Goal: Information Seeking & Learning: Learn about a topic

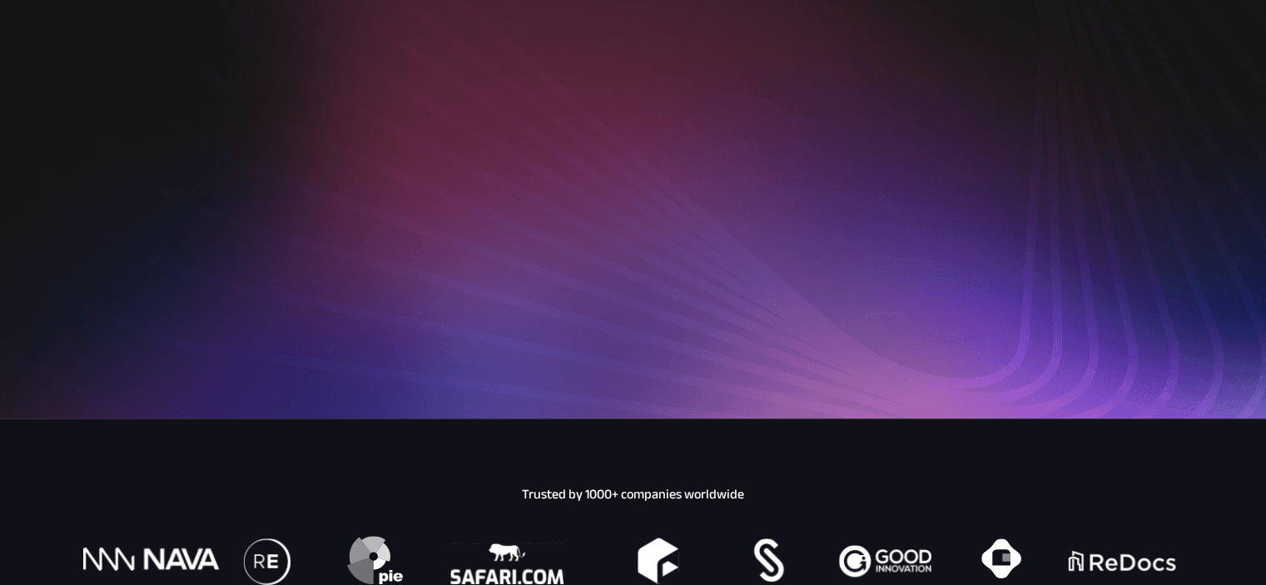
scroll to position [499, 0]
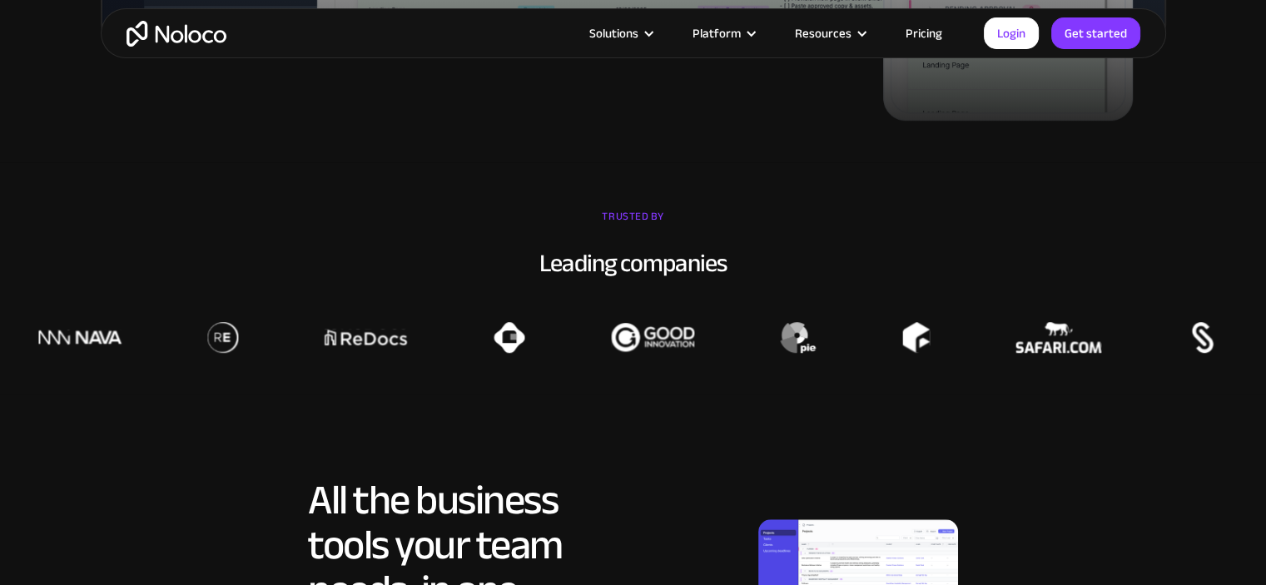
scroll to position [1165, 0]
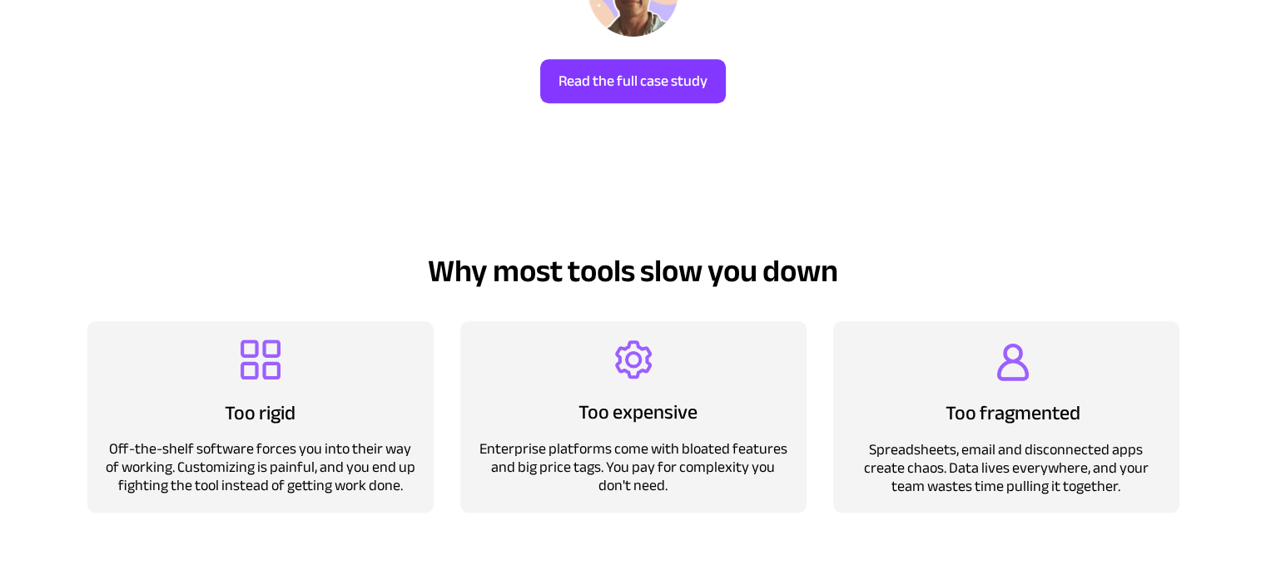
scroll to position [1415, 0]
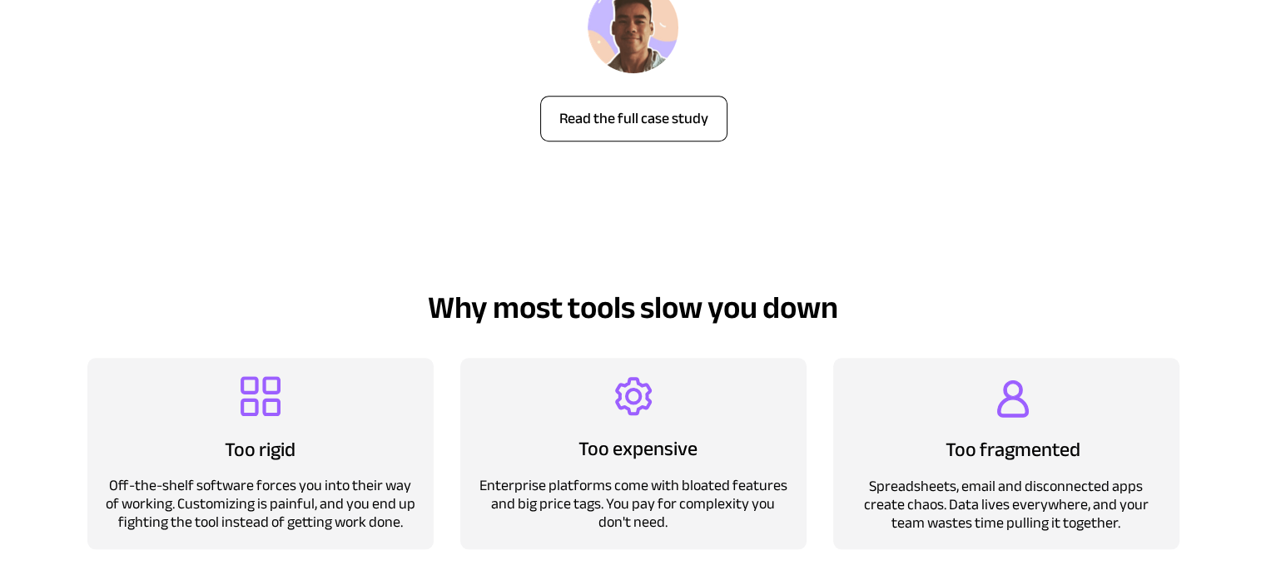
click at [665, 123] on span "Read the full case study" at bounding box center [634, 119] width 186 height 18
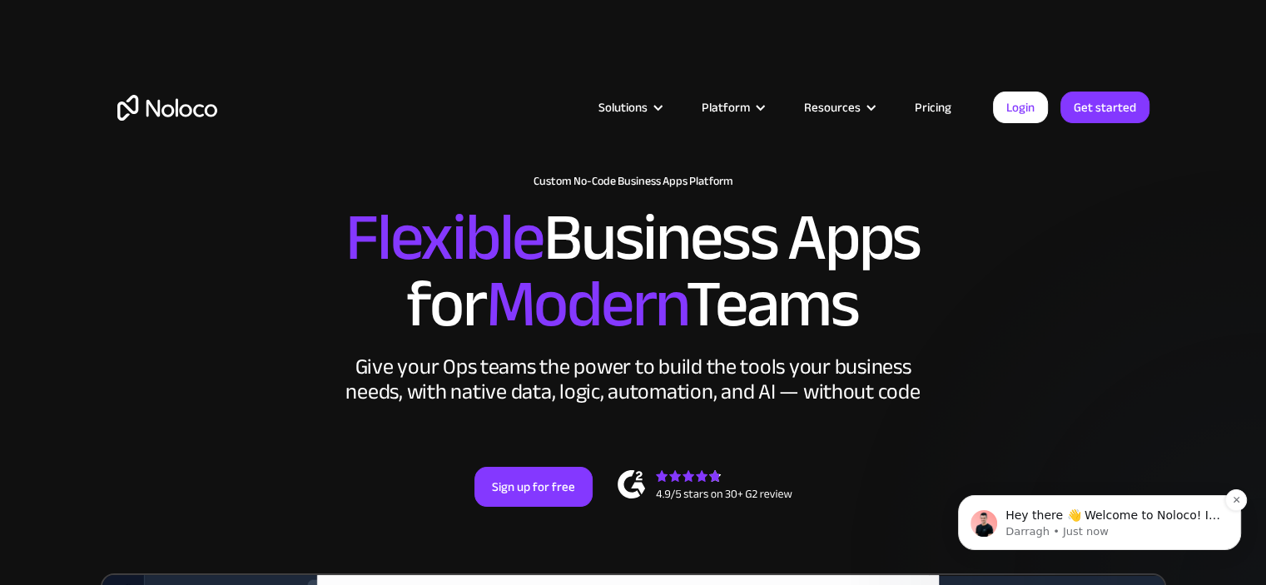
click at [1111, 513] on span "Hey there 👋 Welcome to Noloco! If you have any questions, just reply to this me…" at bounding box center [1113, 540] width 215 height 63
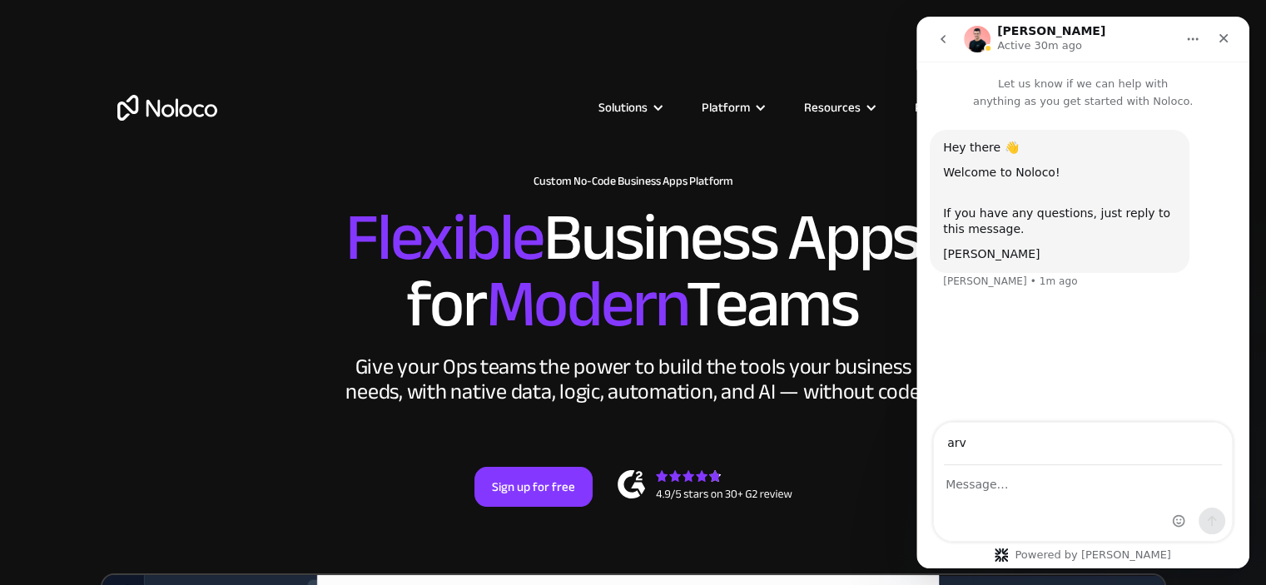
type input "arvin.khare@cardiomyopathy.org"
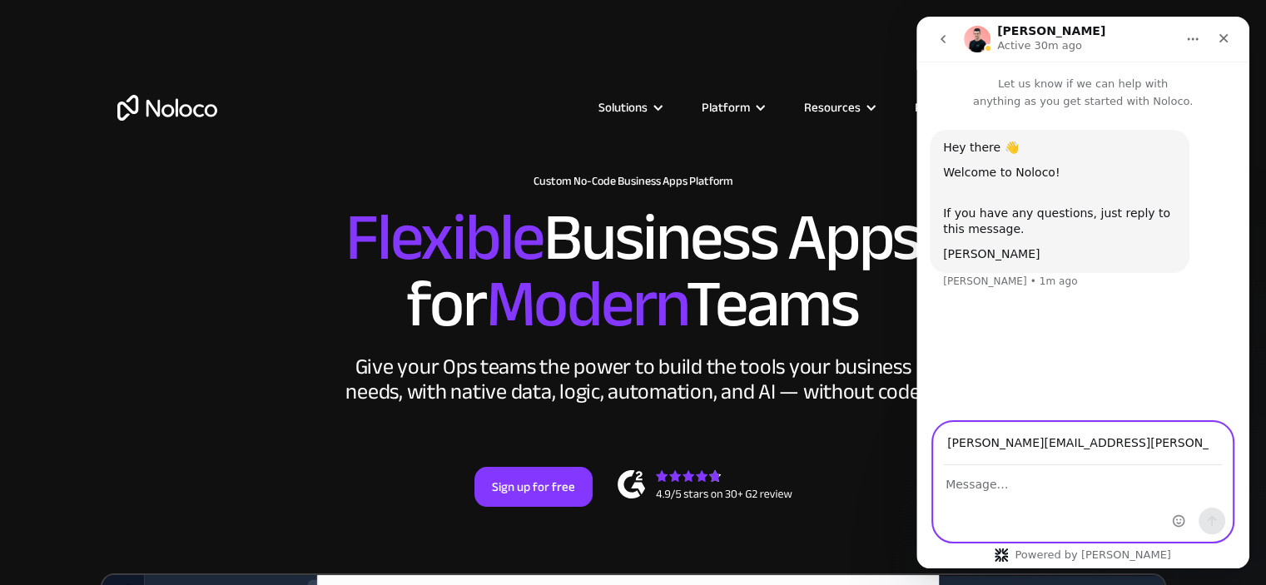
click at [1021, 481] on textarea "Message…" at bounding box center [1083, 480] width 298 height 28
type textarea "Hi Darragh, where is Noloco based"
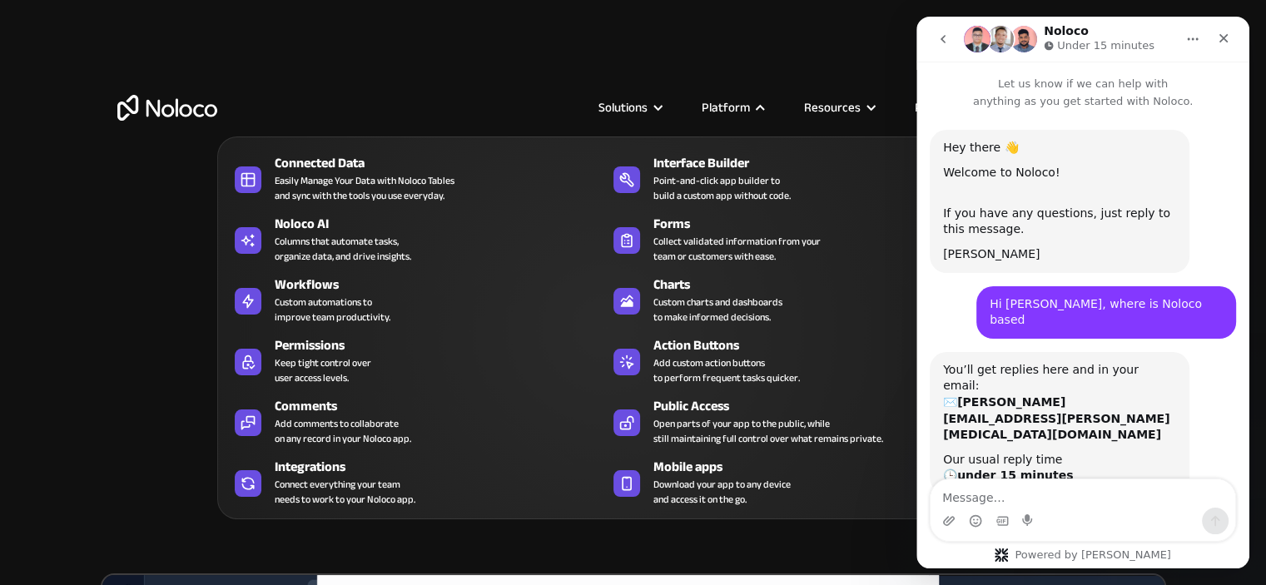
scroll to position [30, 0]
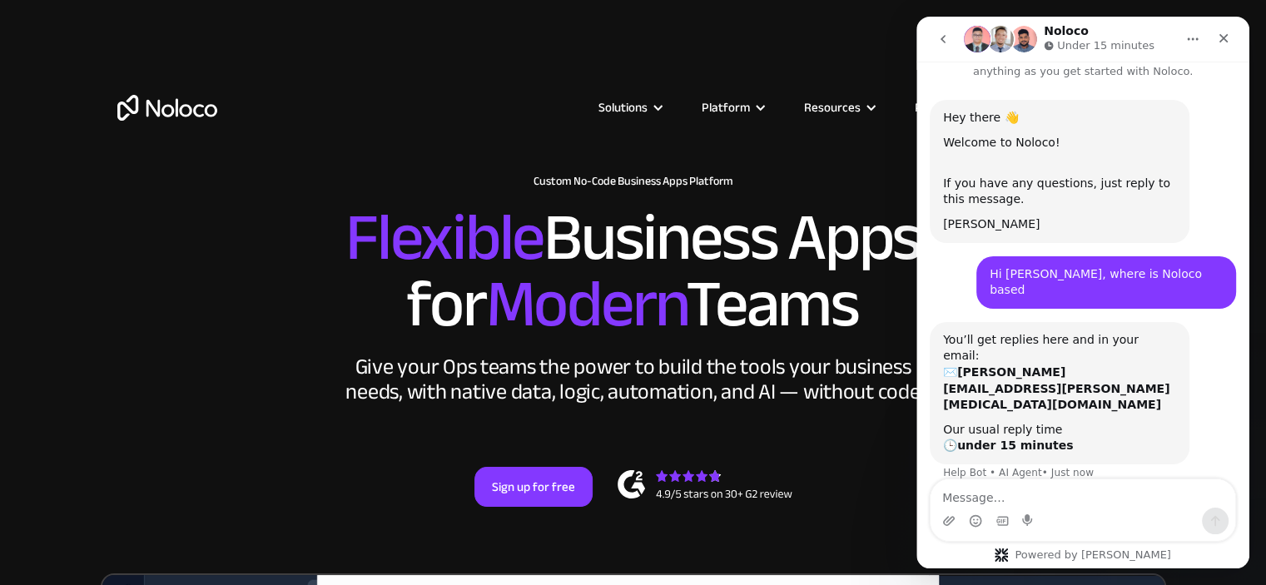
click at [941, 38] on icon "go back" at bounding box center [943, 39] width 5 height 8
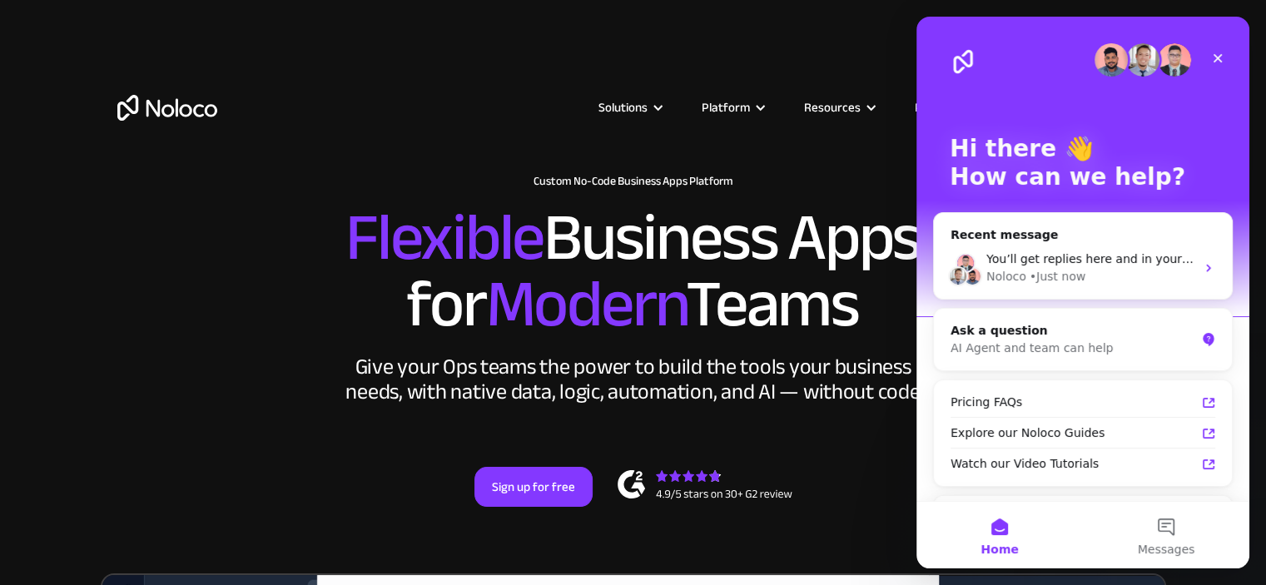
click at [815, 86] on div "Solutions Use Cases Business Types Project Management Keep track of customers, …" at bounding box center [634, 108] width 1066 height 132
click at [852, 138] on div "Solutions Use Cases Business Types Project Management Keep track of customers, …" at bounding box center [634, 108] width 1066 height 132
click at [1220, 59] on icon "Close" at bounding box center [1217, 58] width 13 height 13
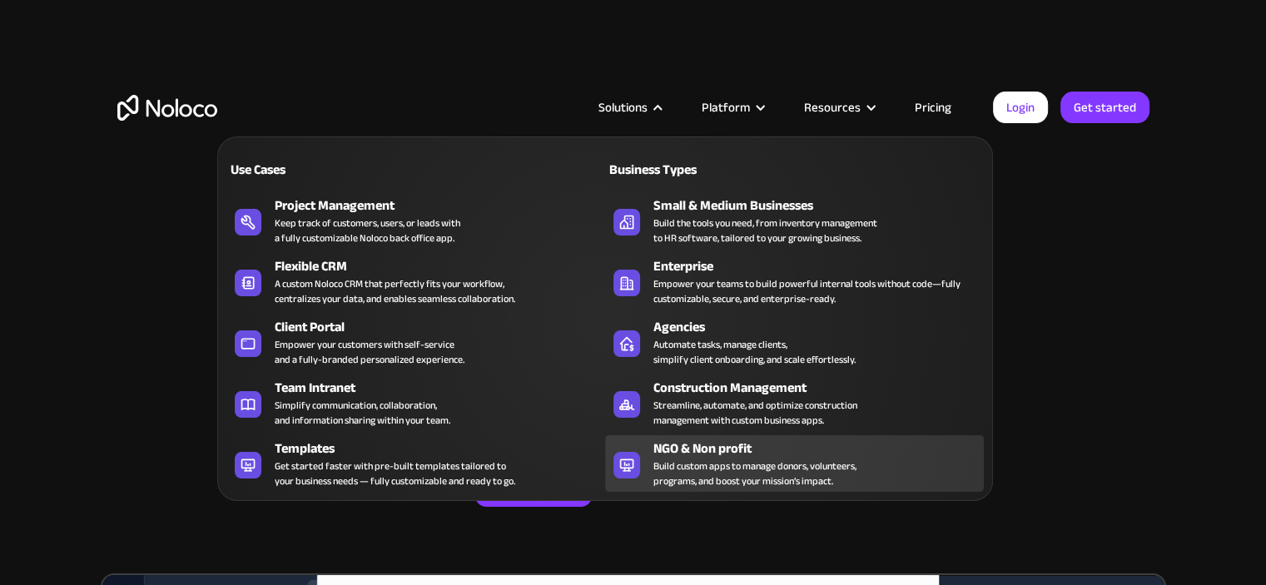
click at [699, 459] on div "Build custom apps to manage donors, volunteers, programs, and boost your missio…" at bounding box center [754, 474] width 203 height 30
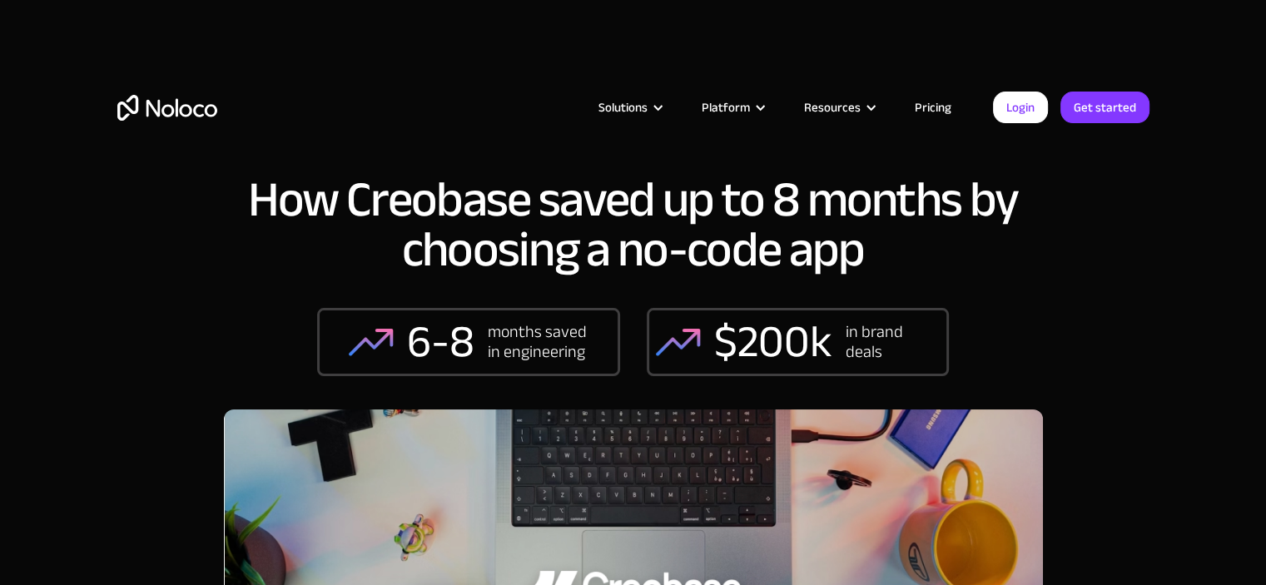
click at [153, 108] on img "home" at bounding box center [167, 108] width 100 height 26
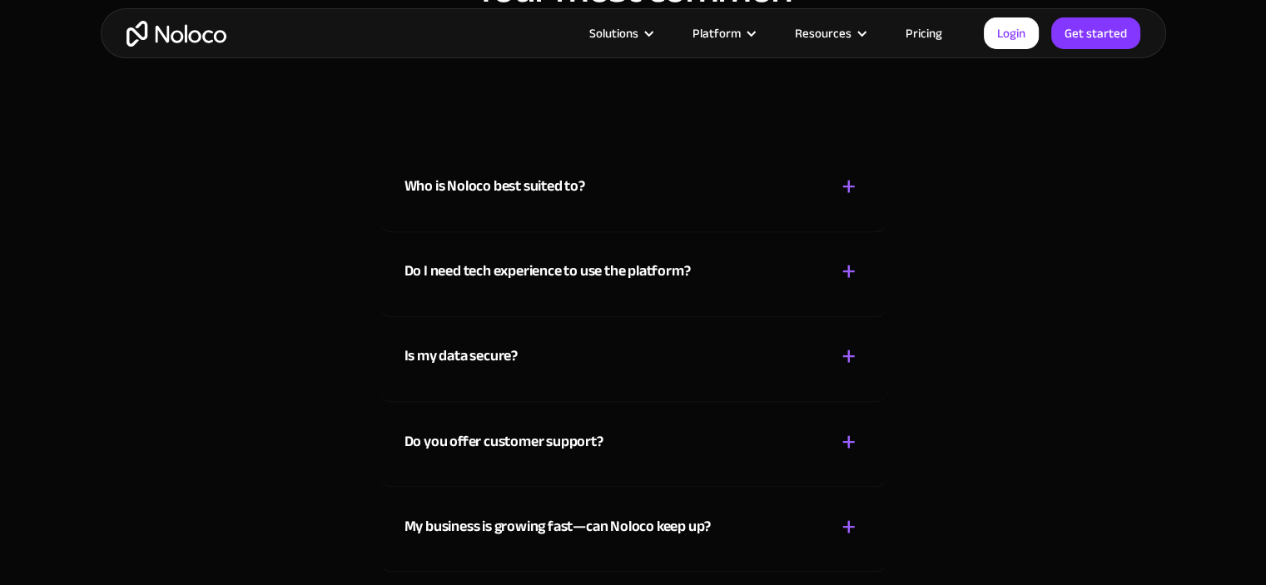
scroll to position [9157, 0]
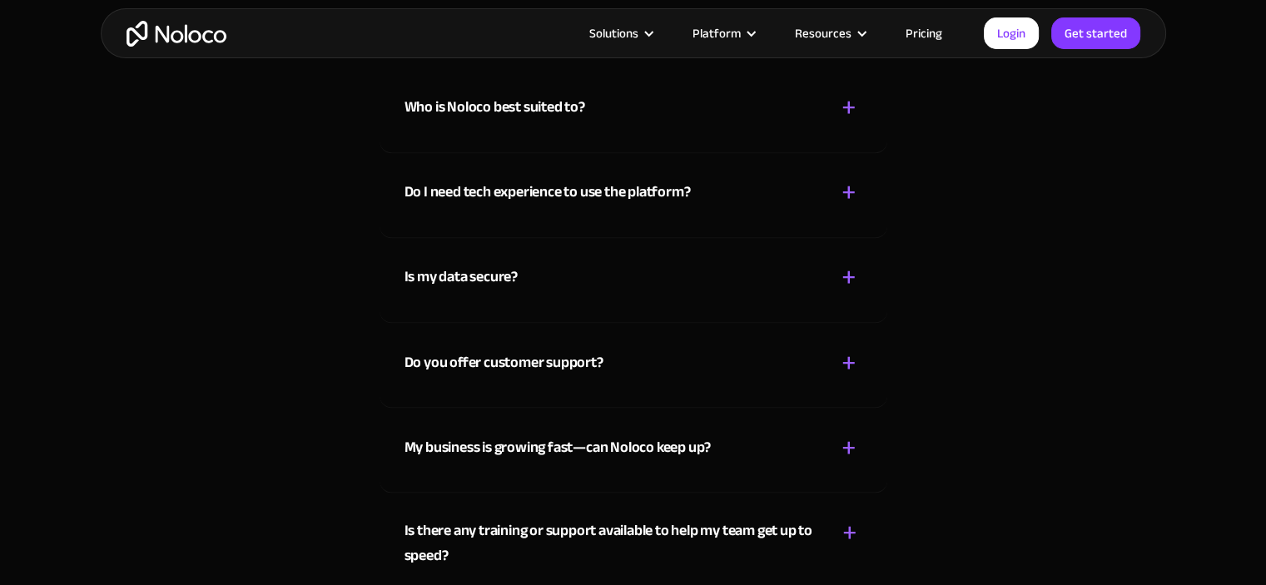
click at [598, 102] on div "Who is Noloco best suited to? + -" at bounding box center [634, 97] width 458 height 59
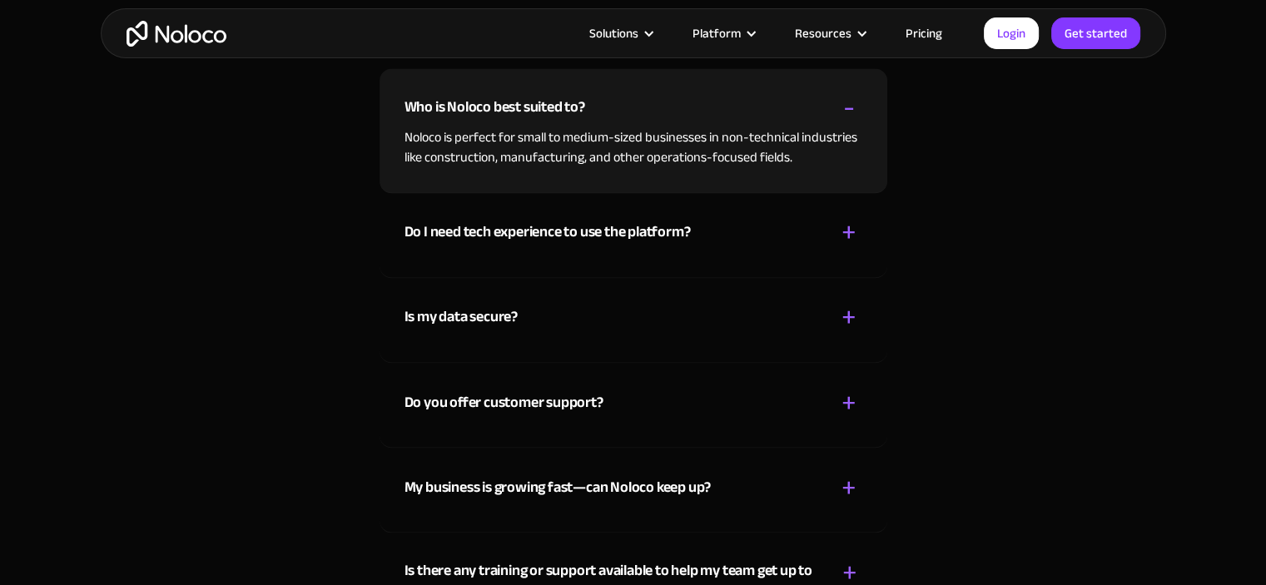
click at [607, 102] on div "Who is Noloco best suited to? + -" at bounding box center [634, 97] width 458 height 59
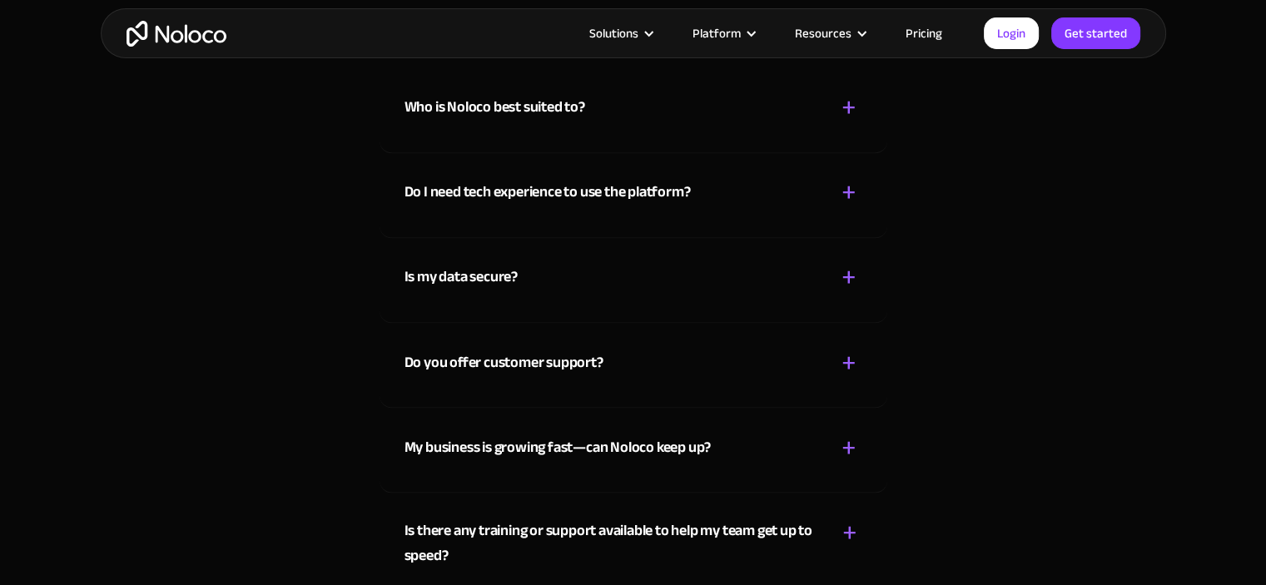
click at [698, 112] on div "Who is Noloco best suited to? + -" at bounding box center [634, 97] width 458 height 59
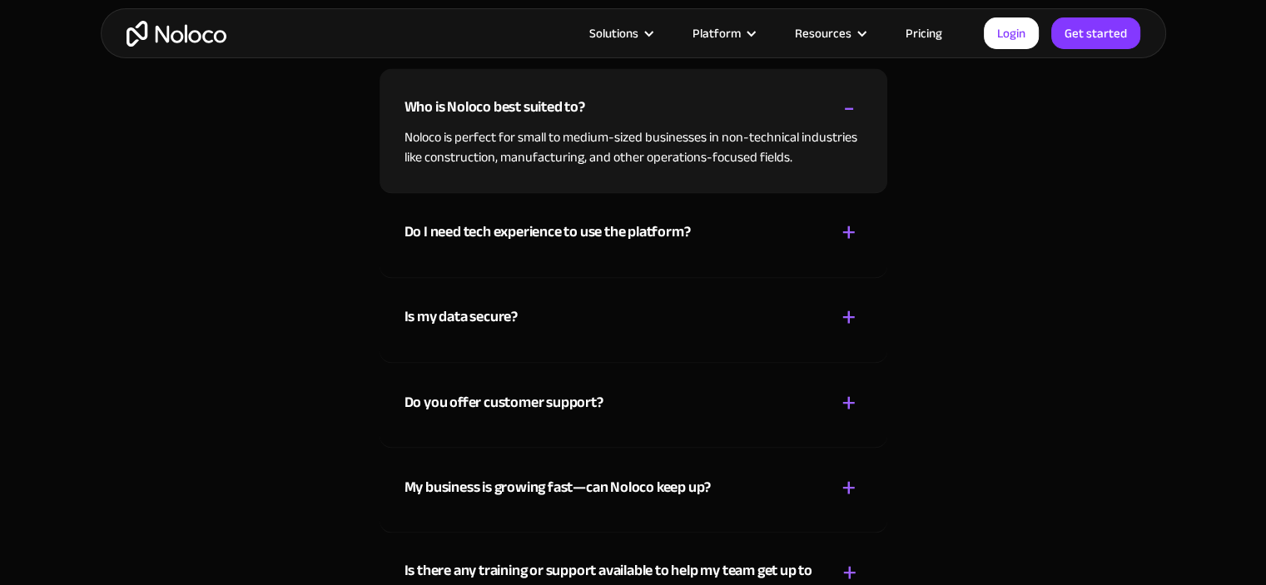
click at [698, 112] on div "Who is Noloco best suited to? + -" at bounding box center [634, 97] width 458 height 59
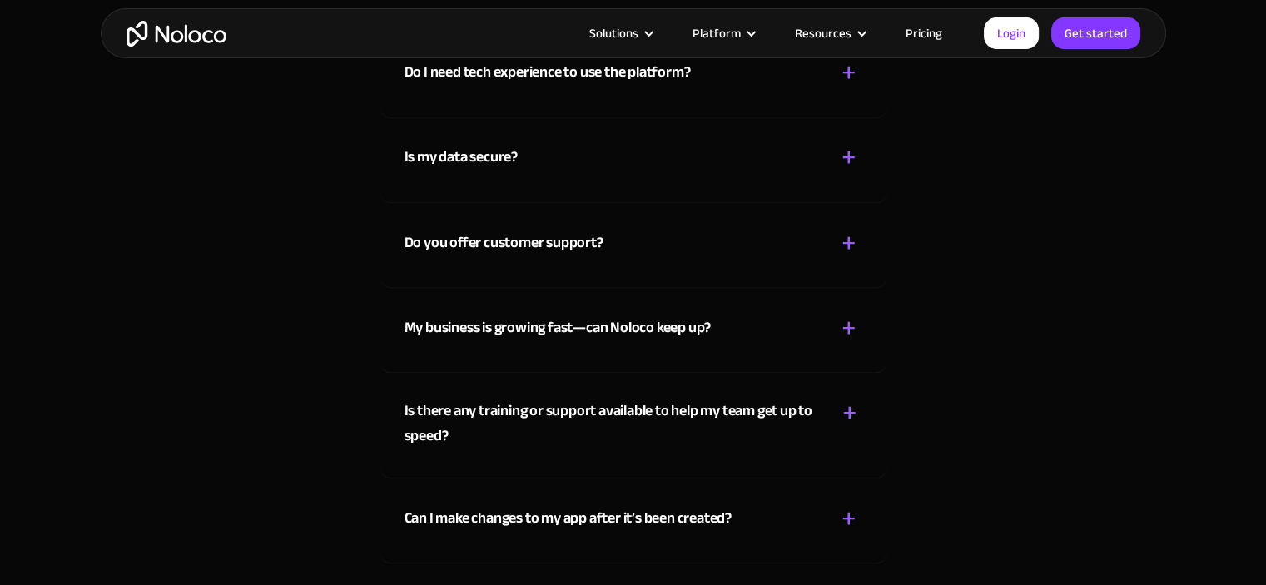
scroll to position [9323, 0]
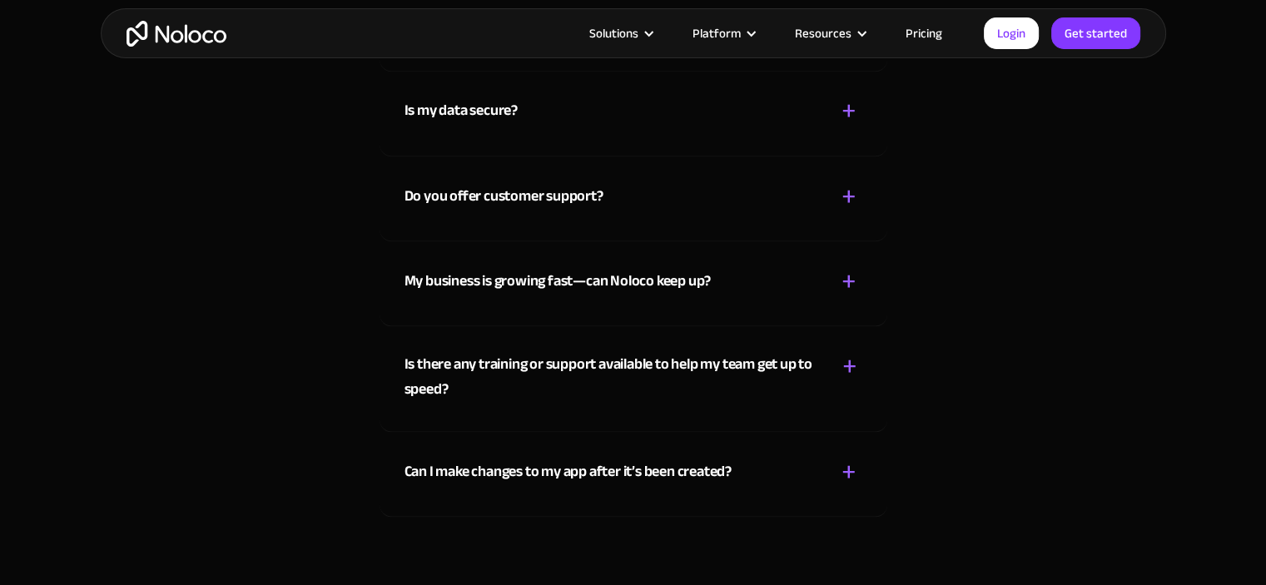
click at [729, 188] on div "Do you offer customer support? + -" at bounding box center [634, 185] width 458 height 59
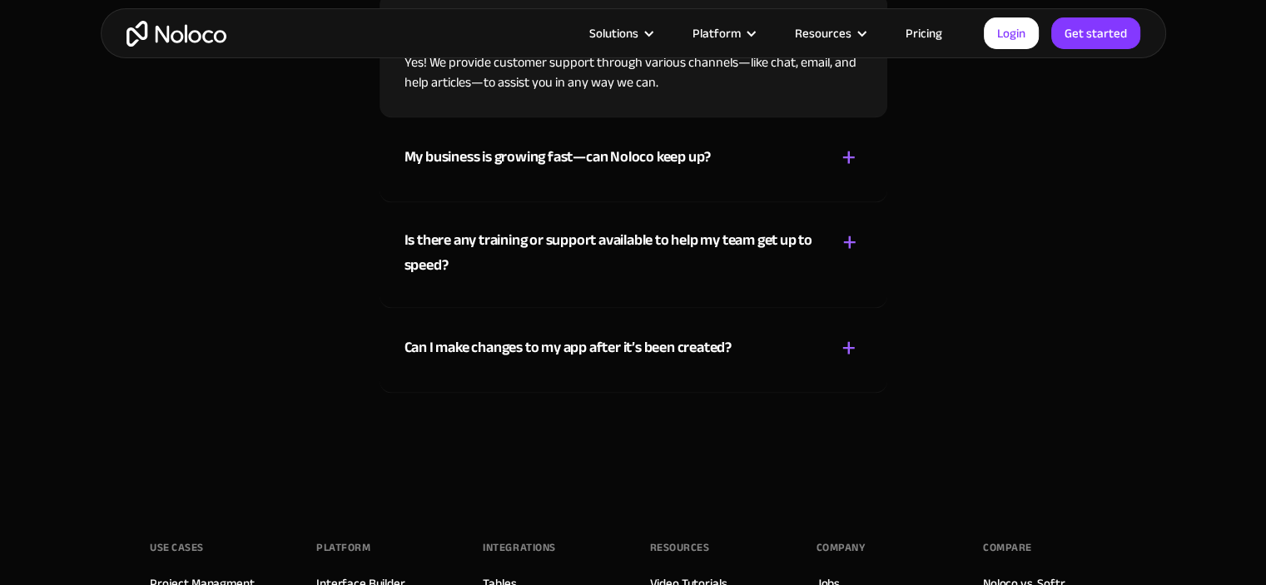
scroll to position [9490, 0]
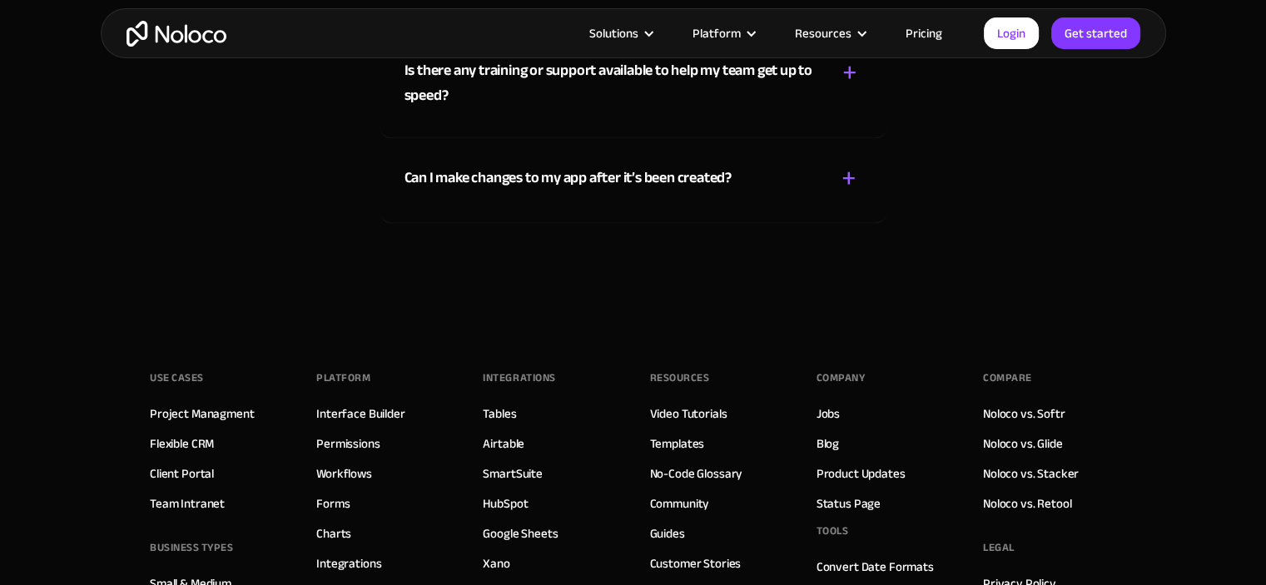
click at [713, 168] on div "Can I make changes to my app after it’s been created?" at bounding box center [568, 178] width 327 height 25
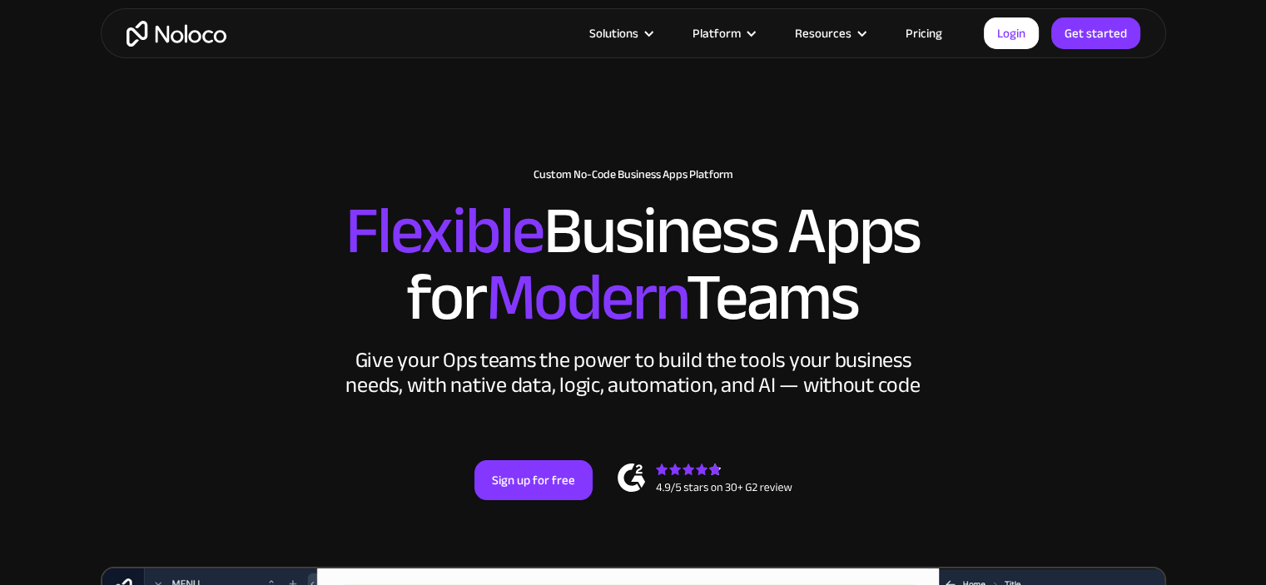
scroll to position [0, 0]
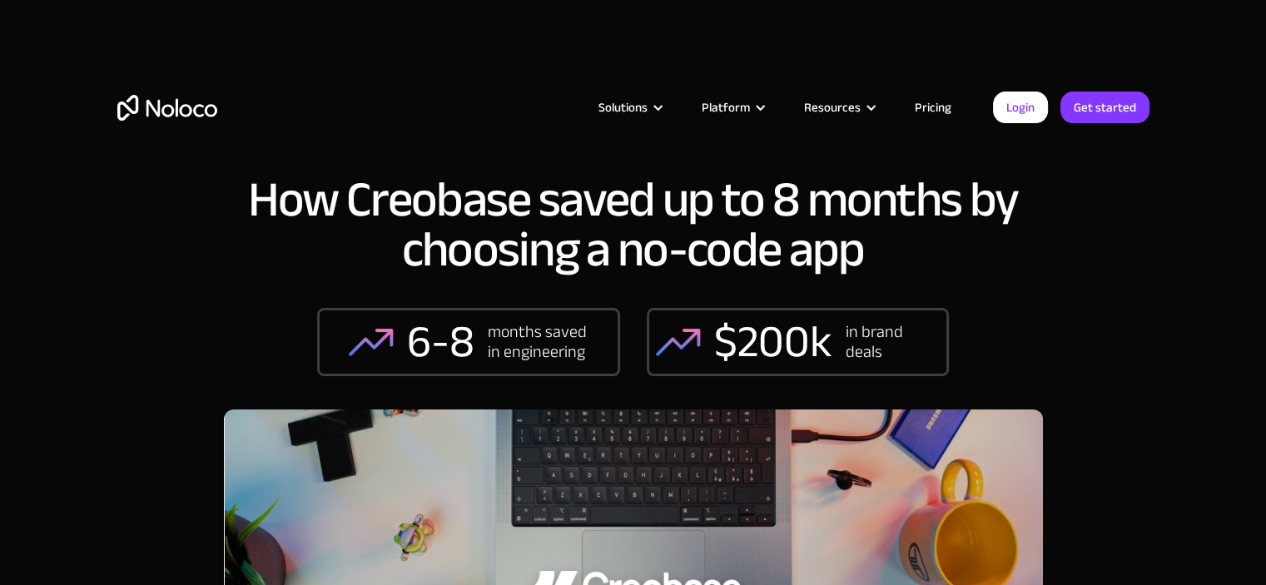
click at [181, 107] on img "home" at bounding box center [167, 108] width 100 height 26
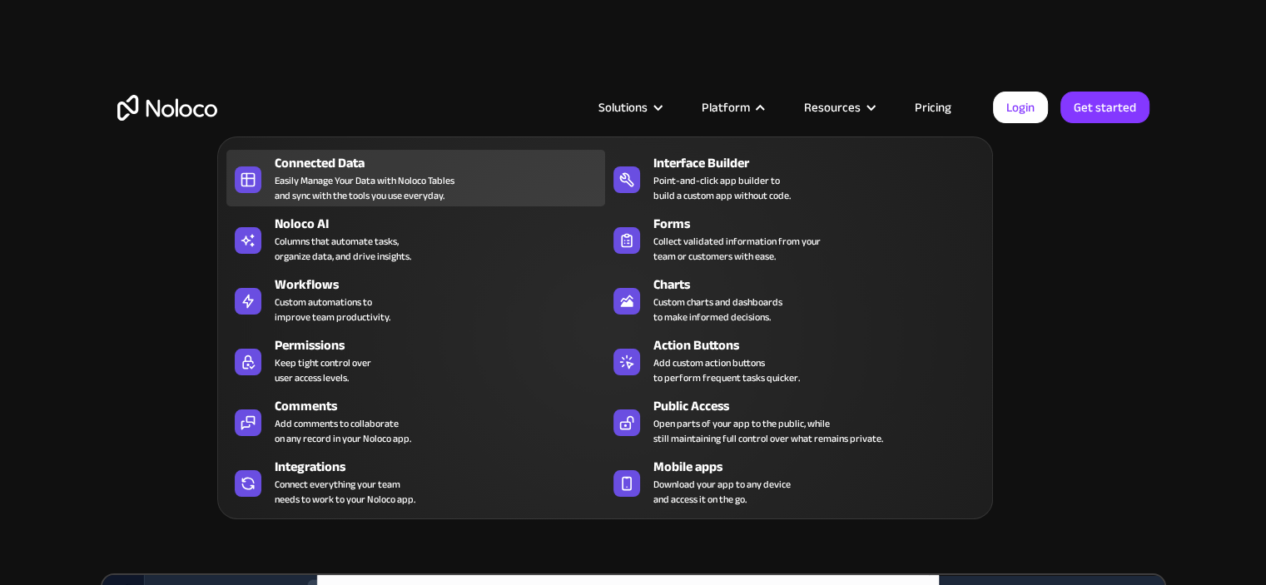
click at [471, 174] on div "Connected Data Easily Manage Your Data with Noloco Tables and sync with the too…" at bounding box center [436, 178] width 322 height 50
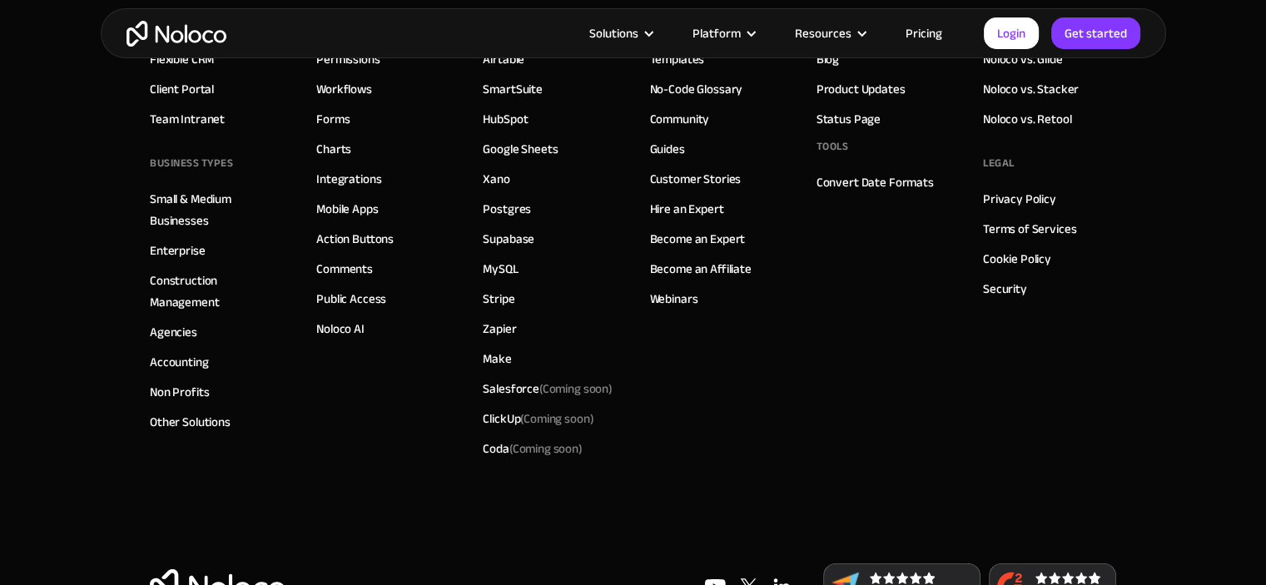
scroll to position [4950, 0]
